Goal: Information Seeking & Learning: Learn about a topic

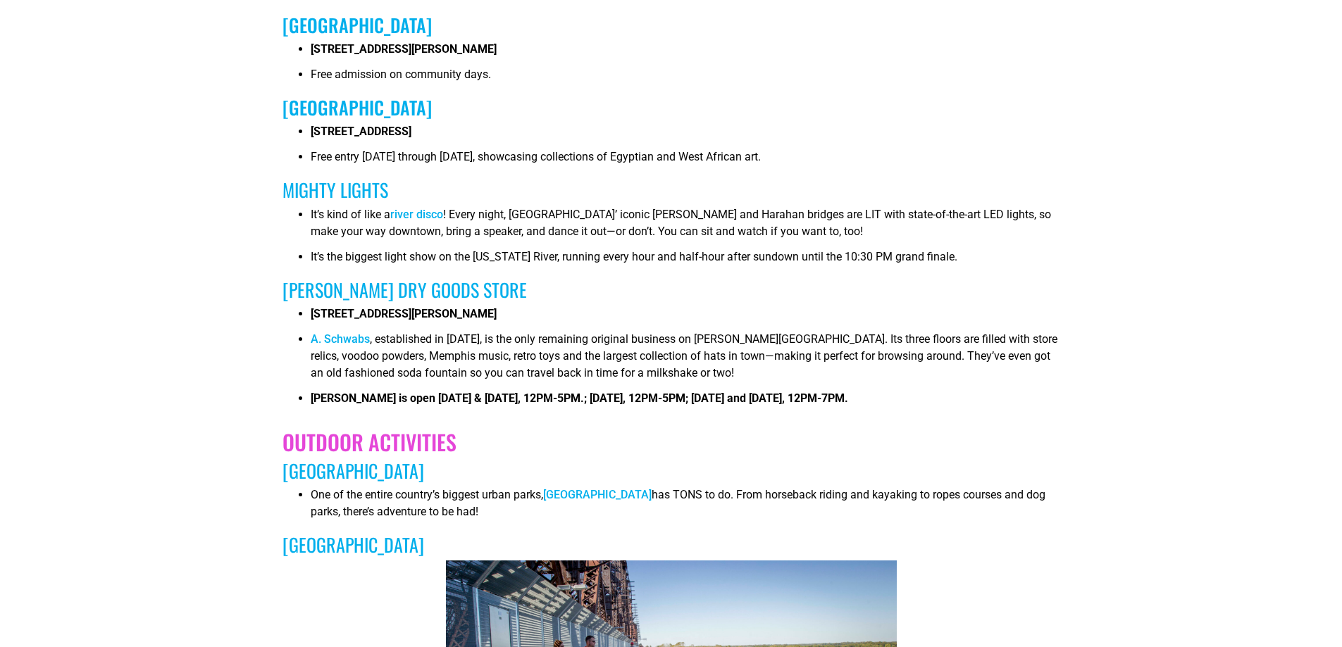
scroll to position [2535, 0]
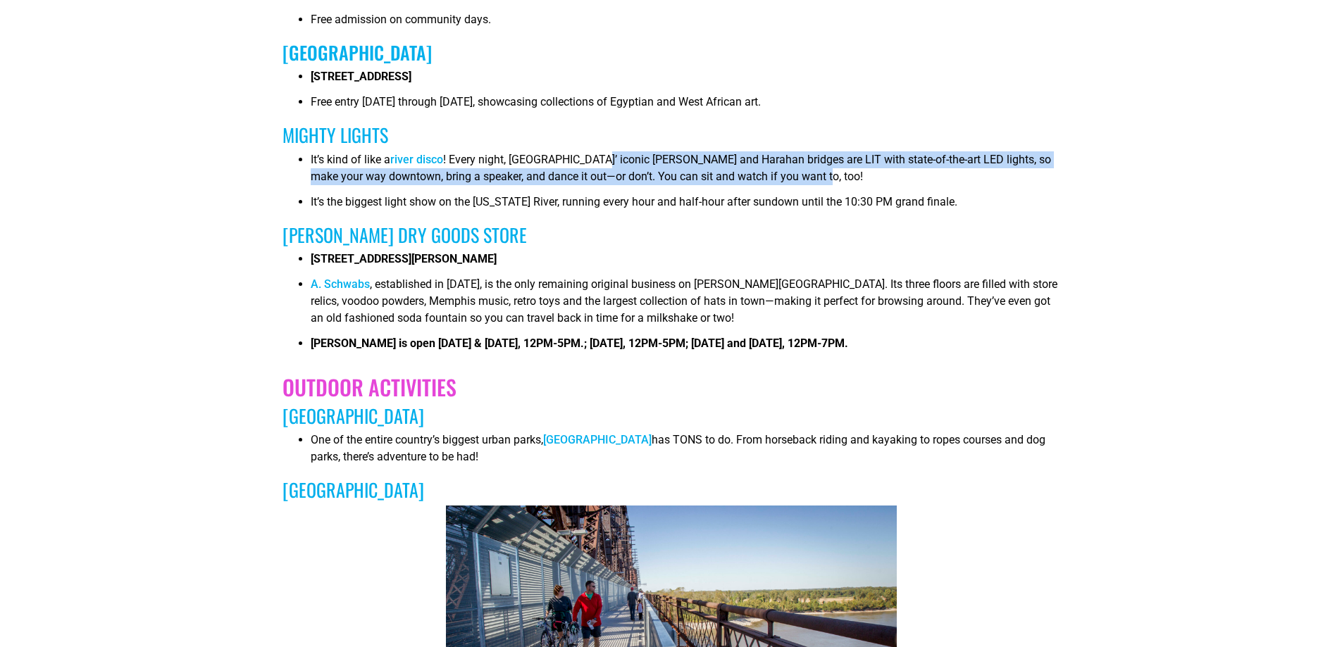
drag, startPoint x: 599, startPoint y: 163, endPoint x: 880, endPoint y: 170, distance: 280.4
click at [880, 170] on li "It’s kind of like a river disco ! Every night, [GEOGRAPHIC_DATA]’ iconic [PERSO…" at bounding box center [685, 172] width 749 height 42
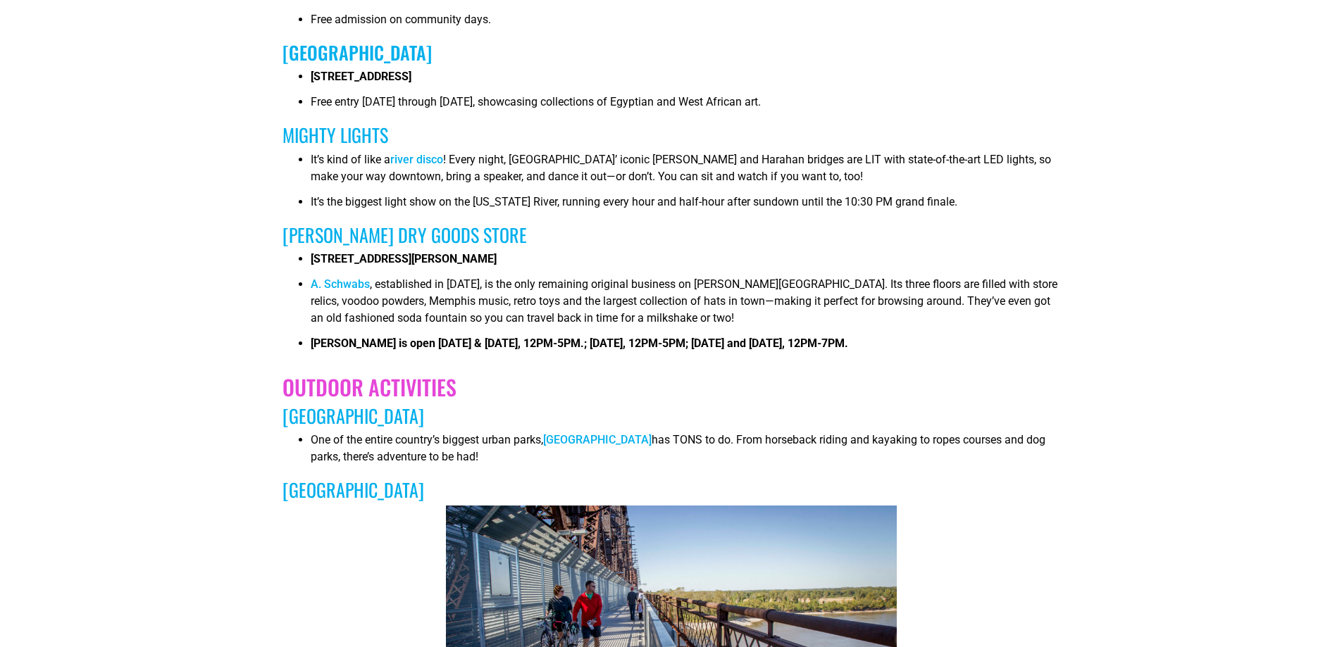
click at [730, 227] on h3 "[PERSON_NAME] dry goods store" at bounding box center [670, 235] width 777 height 22
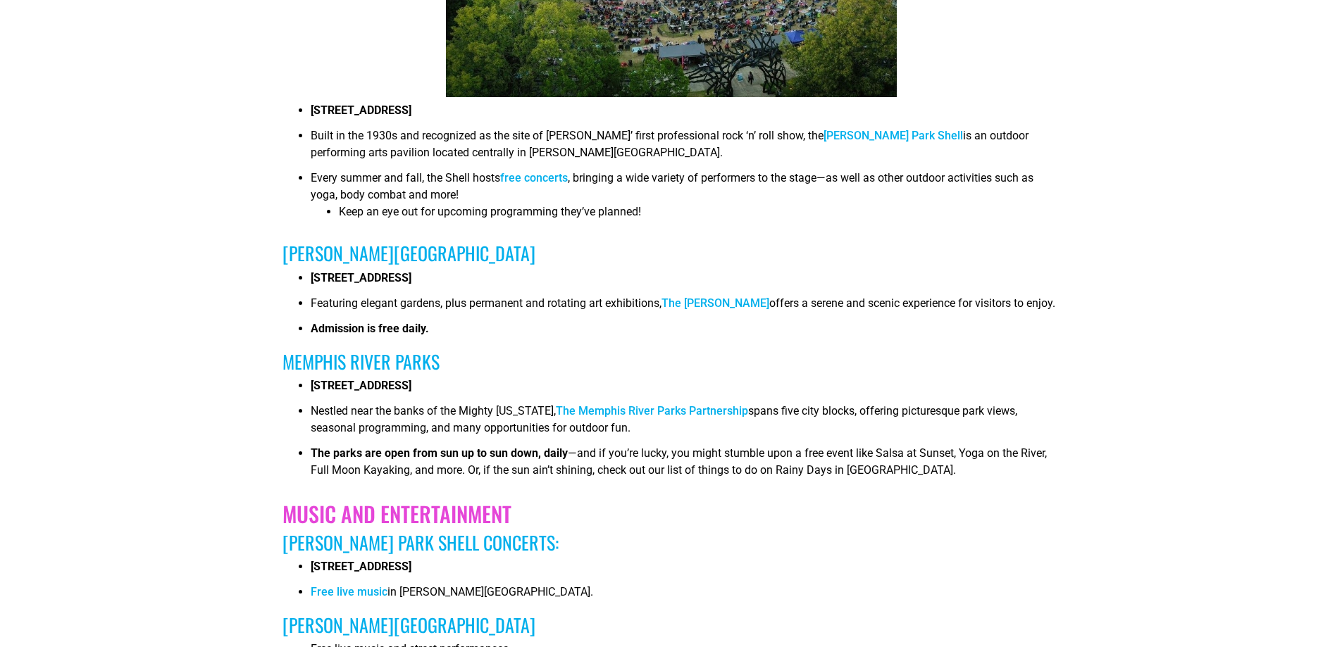
scroll to position [4648, 0]
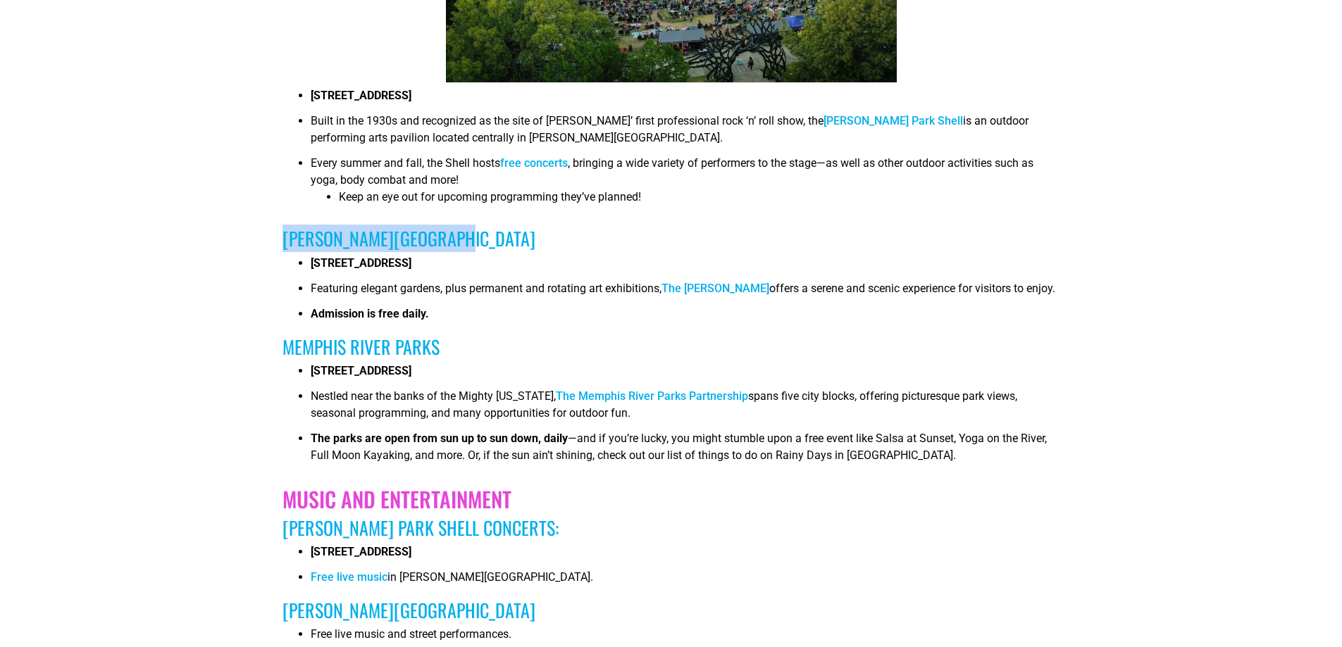
drag, startPoint x: 282, startPoint y: 221, endPoint x: 459, endPoint y: 220, distance: 176.8
click at [459, 227] on h3 "[PERSON_NAME][GEOGRAPHIC_DATA]" at bounding box center [670, 238] width 777 height 22
copy h3 "[PERSON_NAME][GEOGRAPHIC_DATA]"
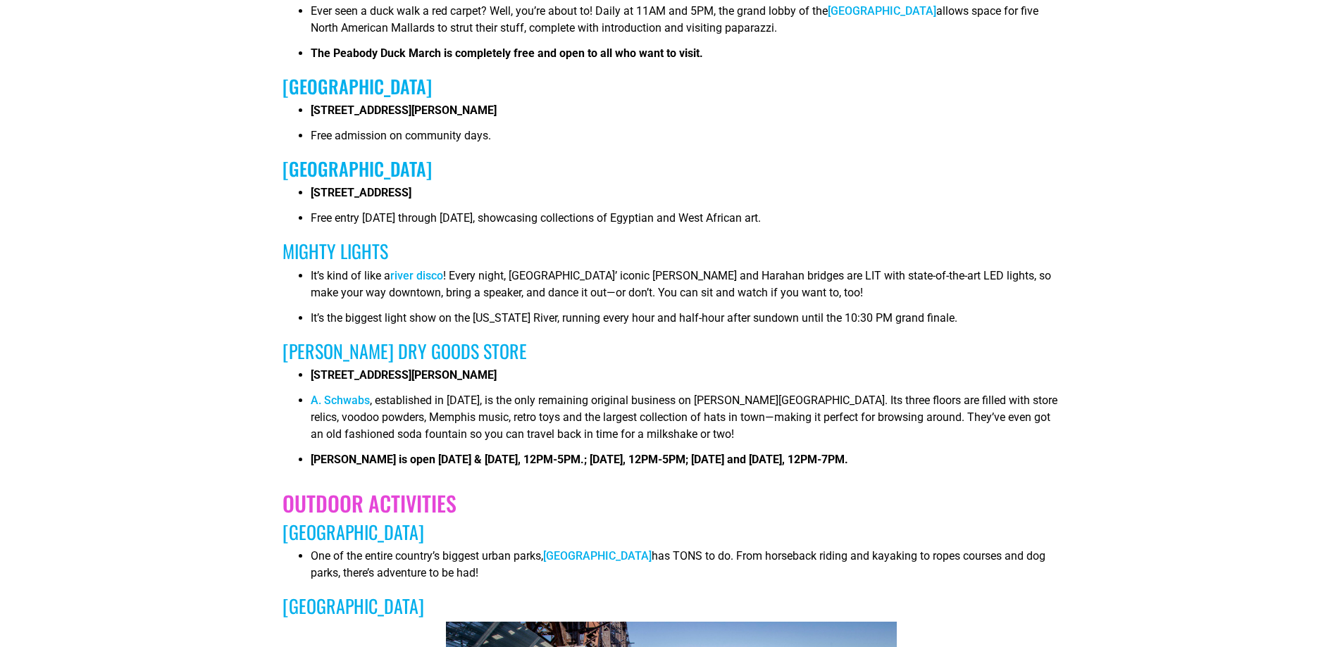
scroll to position [2465, 0]
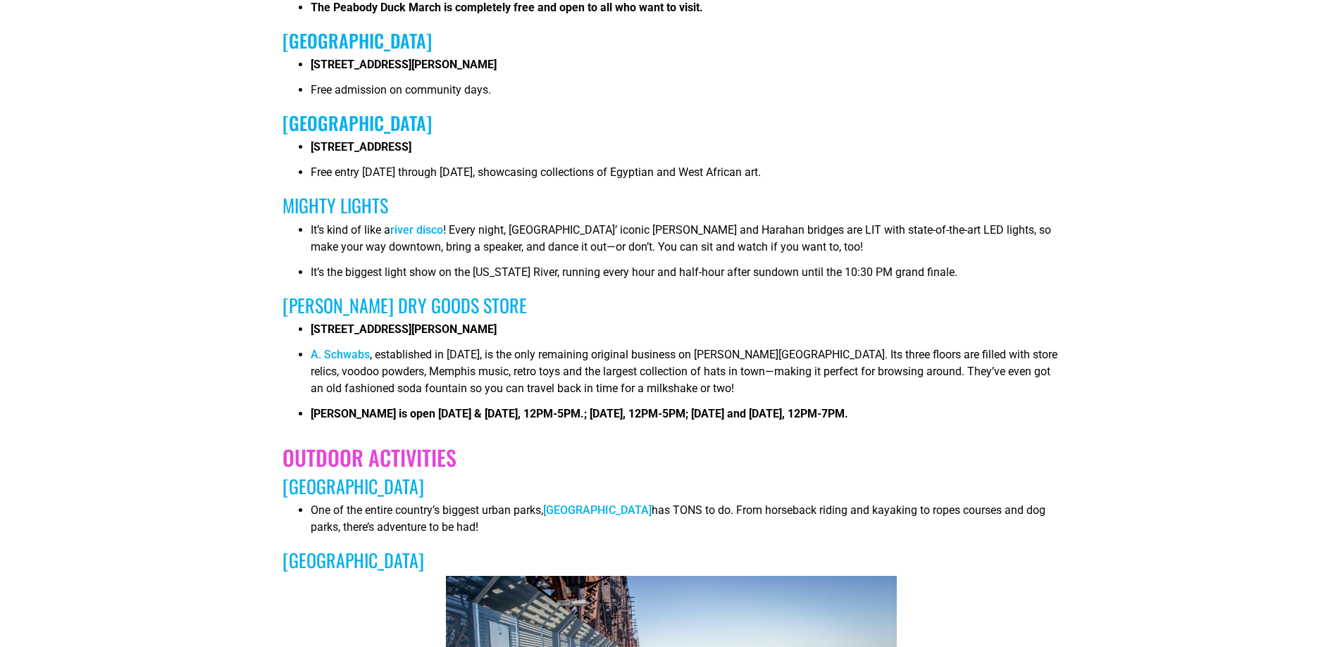
click at [404, 232] on link "river disco" at bounding box center [416, 229] width 53 height 13
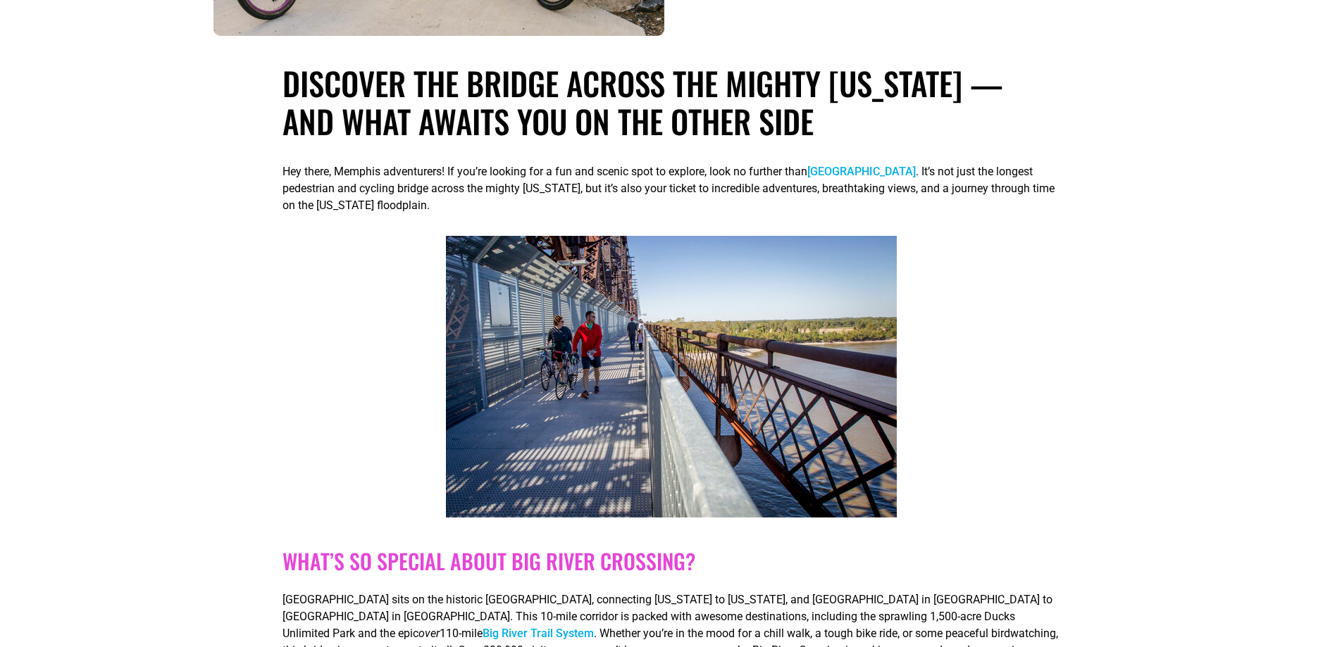
scroll to position [352, 0]
